Goal: Find specific page/section: Find specific page/section

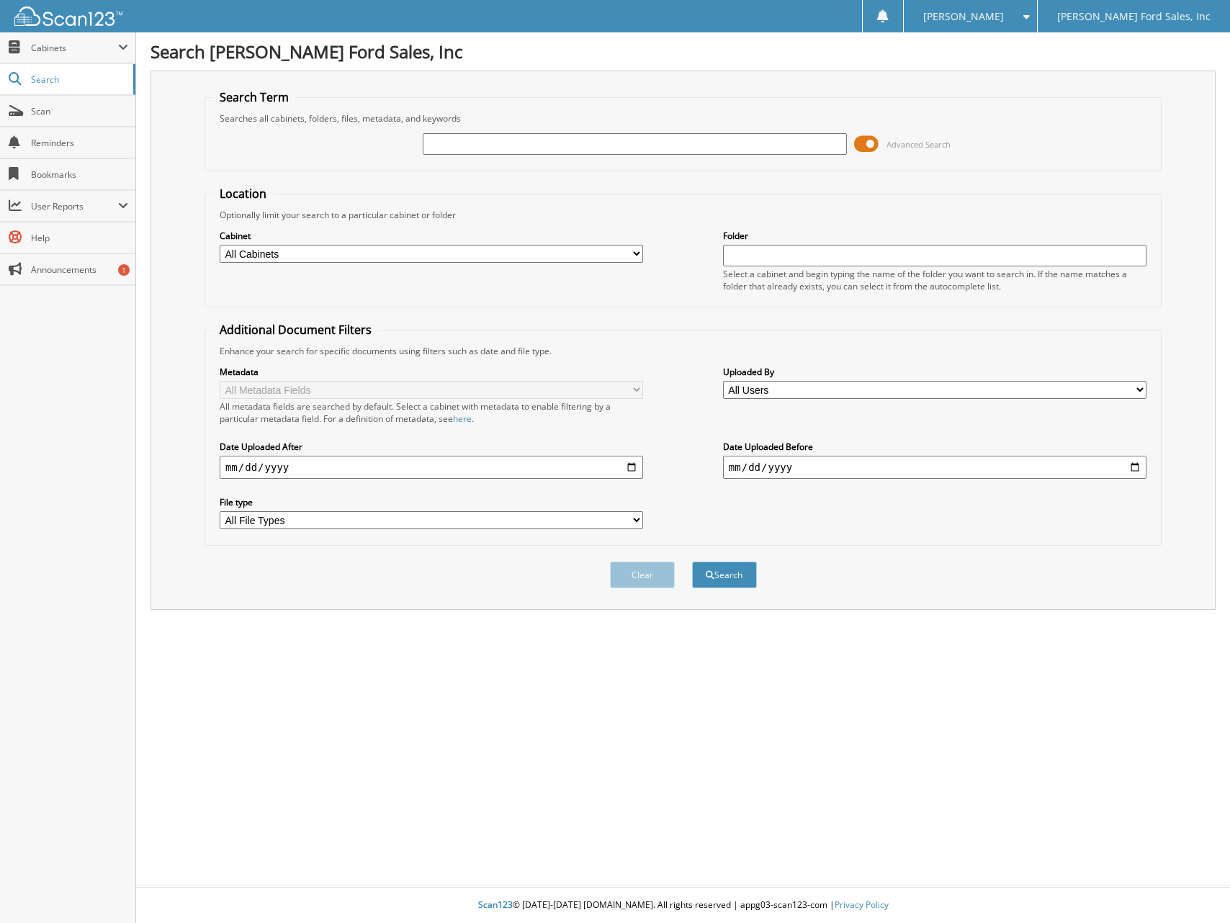
click at [48, 20] on img at bounding box center [68, 15] width 108 height 19
click at [40, 73] on span "Search" at bounding box center [78, 79] width 95 height 12
click at [35, 76] on span "Search" at bounding box center [78, 79] width 95 height 12
